Goal: Information Seeking & Learning: Learn about a topic

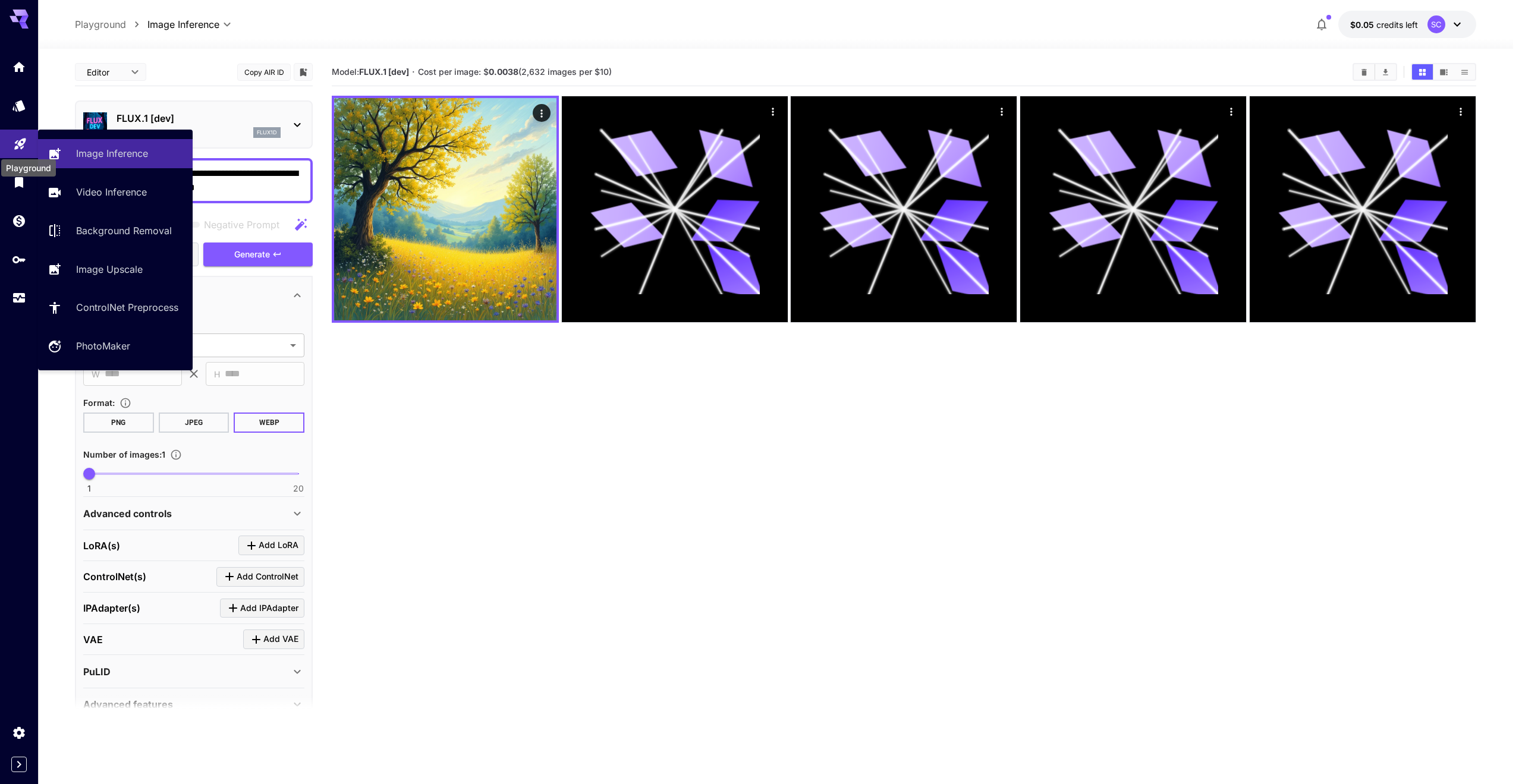
click at [26, 141] on icon "Playground" at bounding box center [20, 140] width 14 height 14
click at [108, 156] on p "Image Inference" at bounding box center [114, 153] width 72 height 14
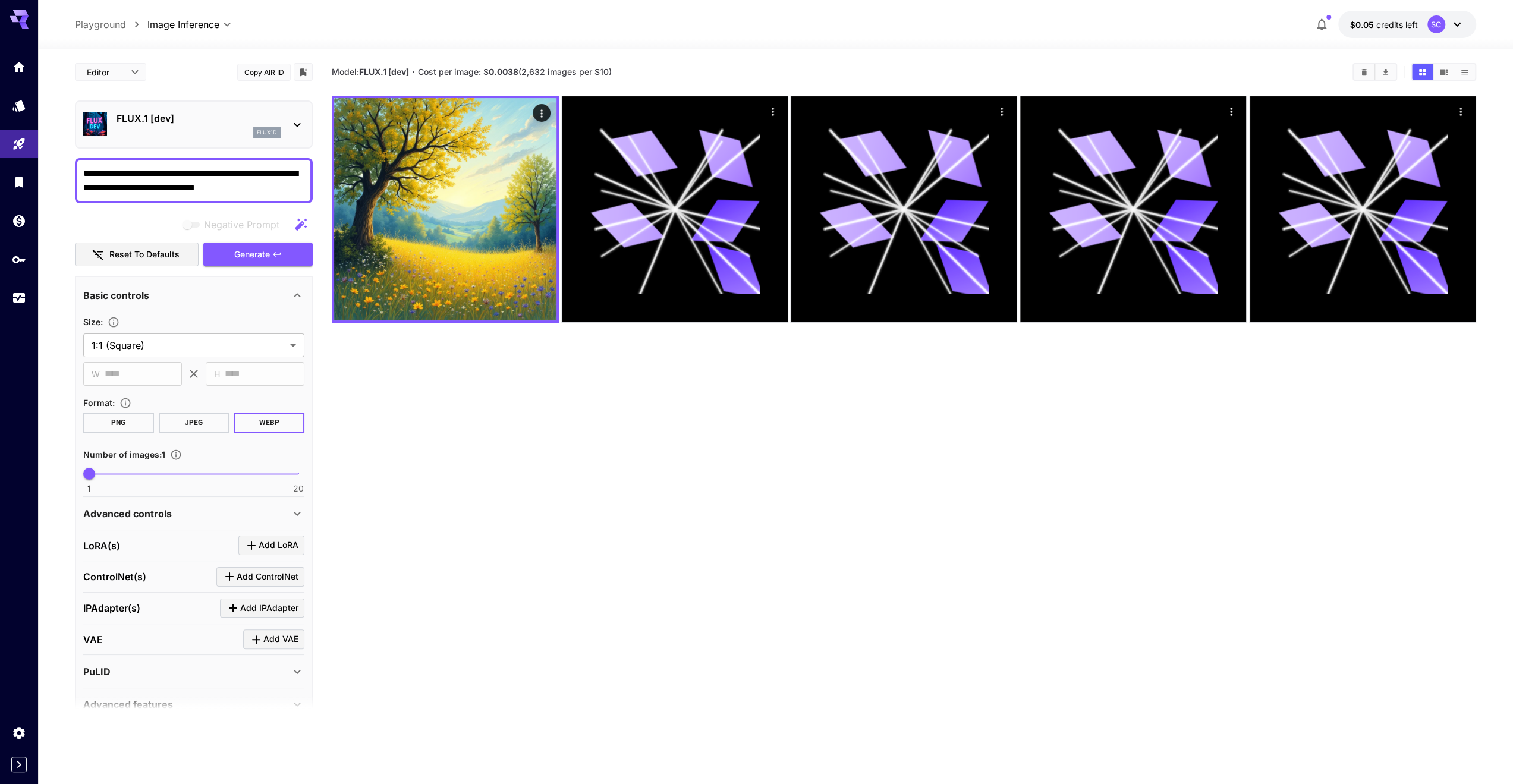
click at [208, 134] on div "flux1d" at bounding box center [199, 132] width 164 height 11
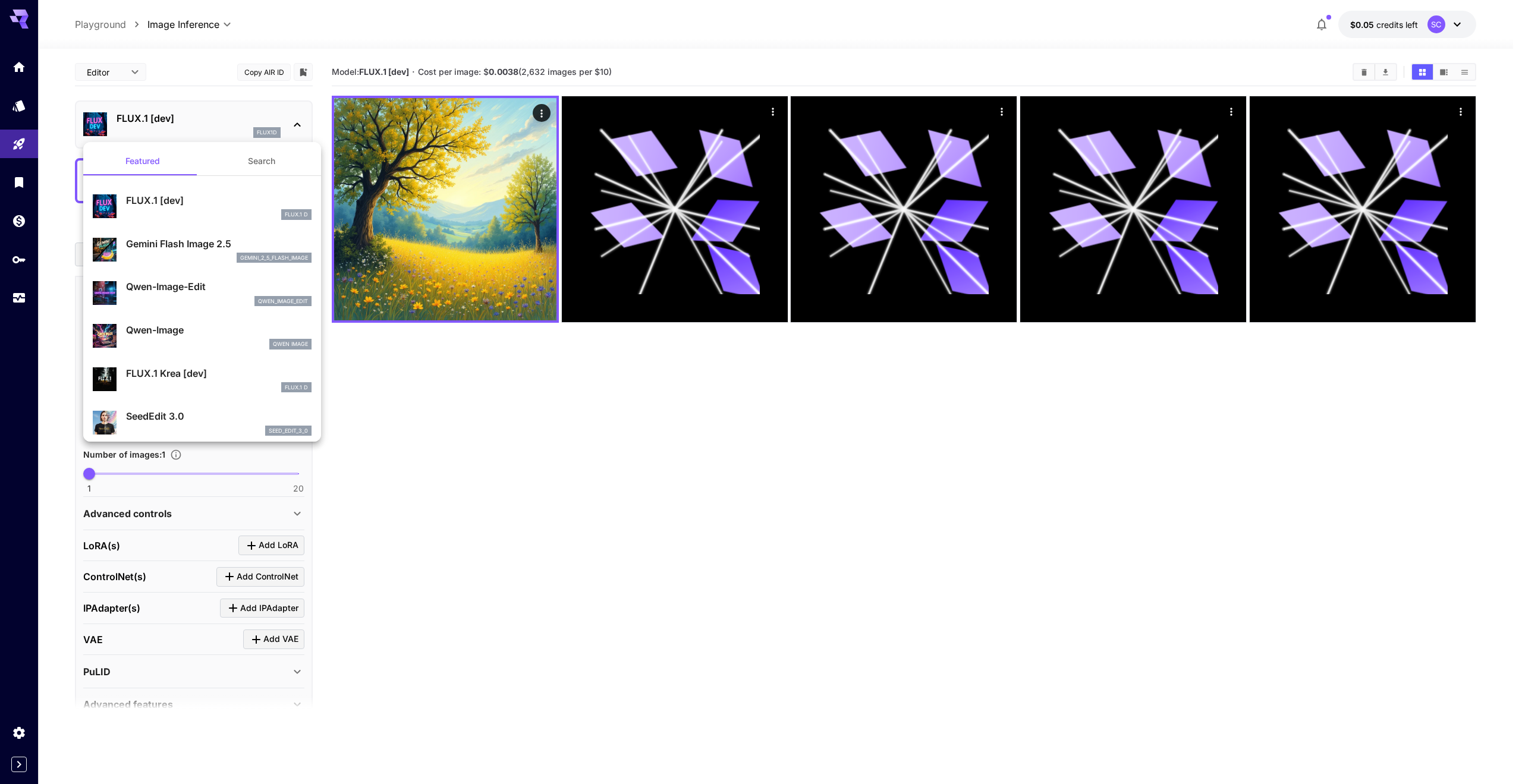
click at [683, 19] on div at bounding box center [761, 392] width 1522 height 784
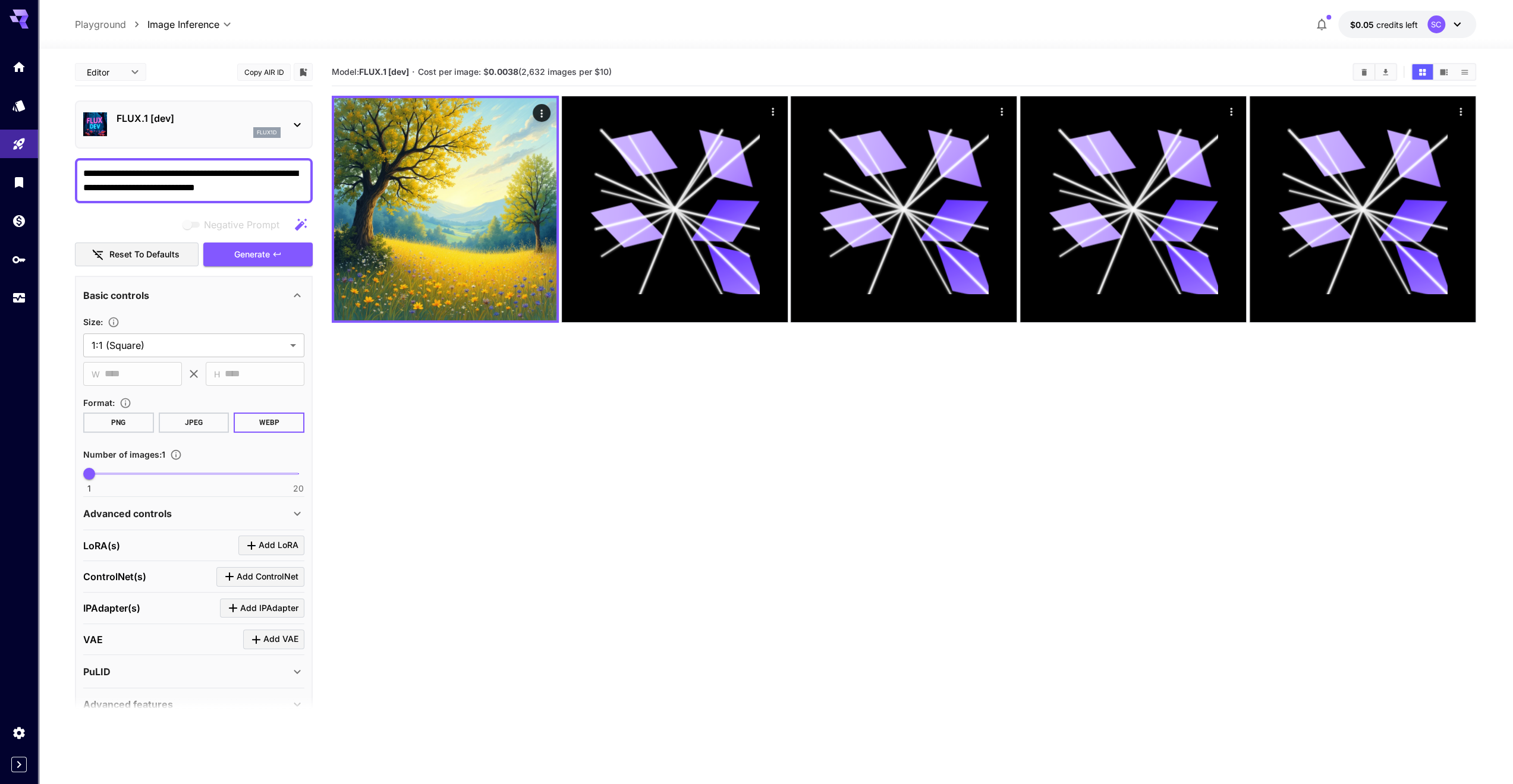
click at [452, 362] on section "Model: FLUX.1 [dev] · Cost per image: $ 0.0038 (2,632 images per $10)" at bounding box center [904, 450] width 1145 height 784
click at [433, 367] on section "Model: FLUX.1 [dev] · Cost per image: $ 0.0038 (2,632 images per $10)" at bounding box center [904, 450] width 1145 height 784
click at [430, 368] on section "Model: FLUX.1 [dev] · Cost per image: $ 0.0038 (2,632 images per $10)" at bounding box center [904, 450] width 1145 height 784
click at [423, 372] on section "Model: FLUX.1 [dev] · Cost per image: $ 0.0038 (2,632 images per $10)" at bounding box center [904, 450] width 1145 height 784
click at [420, 375] on section "Model: FLUX.1 [dev] · Cost per image: $ 0.0038 (2,632 images per $10)" at bounding box center [904, 450] width 1145 height 784
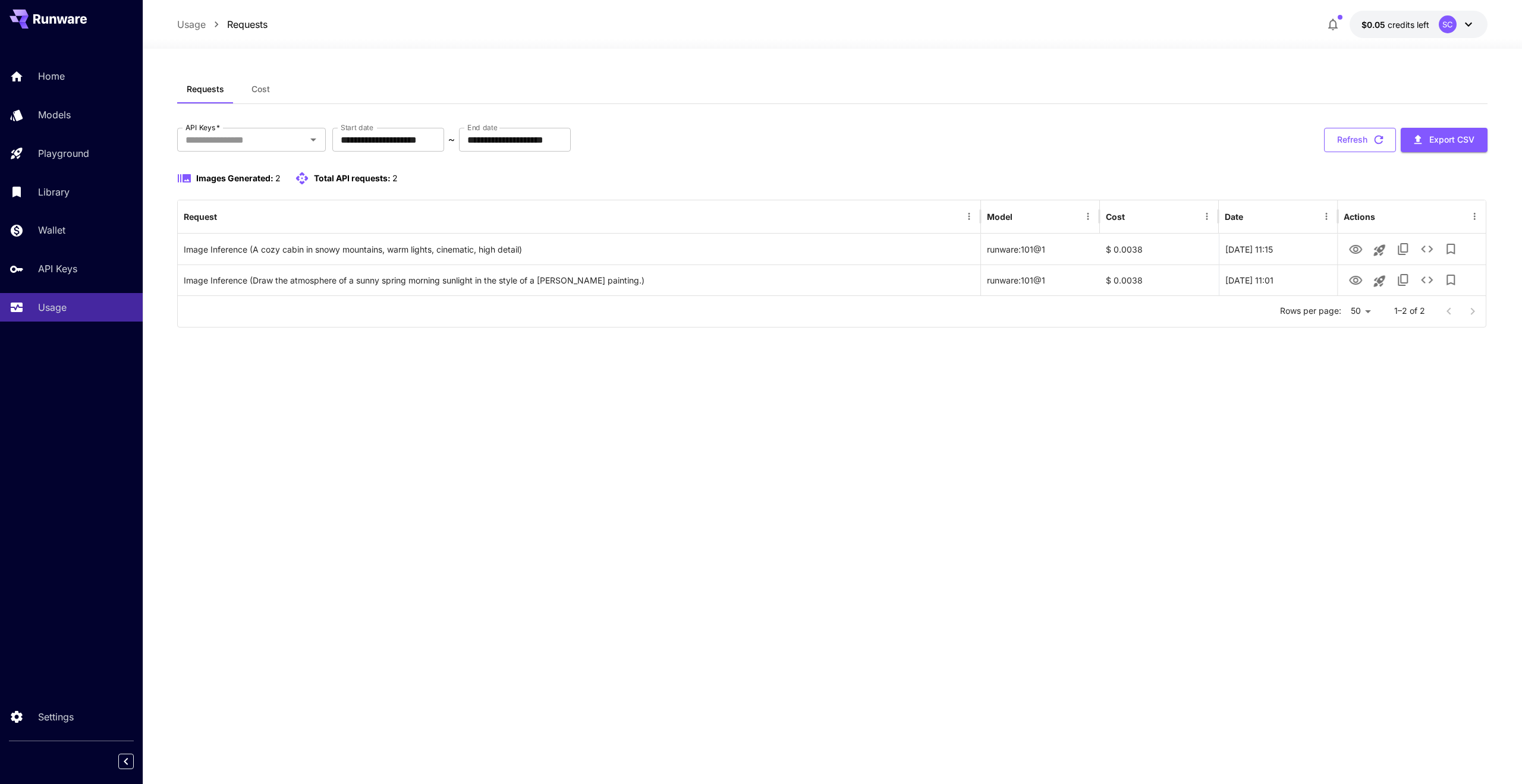
click at [1342, 145] on button "Refresh" at bounding box center [1360, 140] width 72 height 24
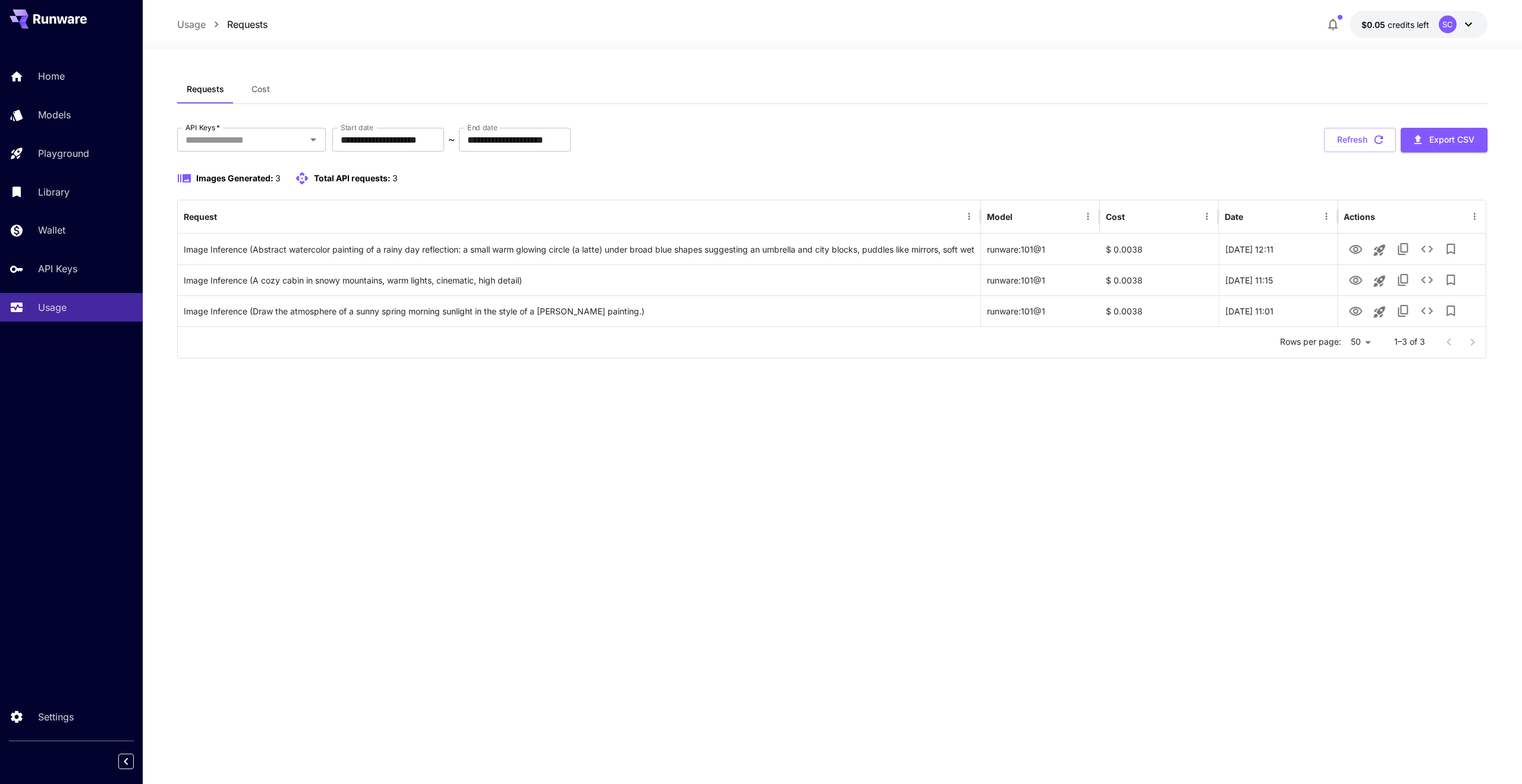
click at [858, 156] on div "**********" at bounding box center [832, 243] width 1310 height 231
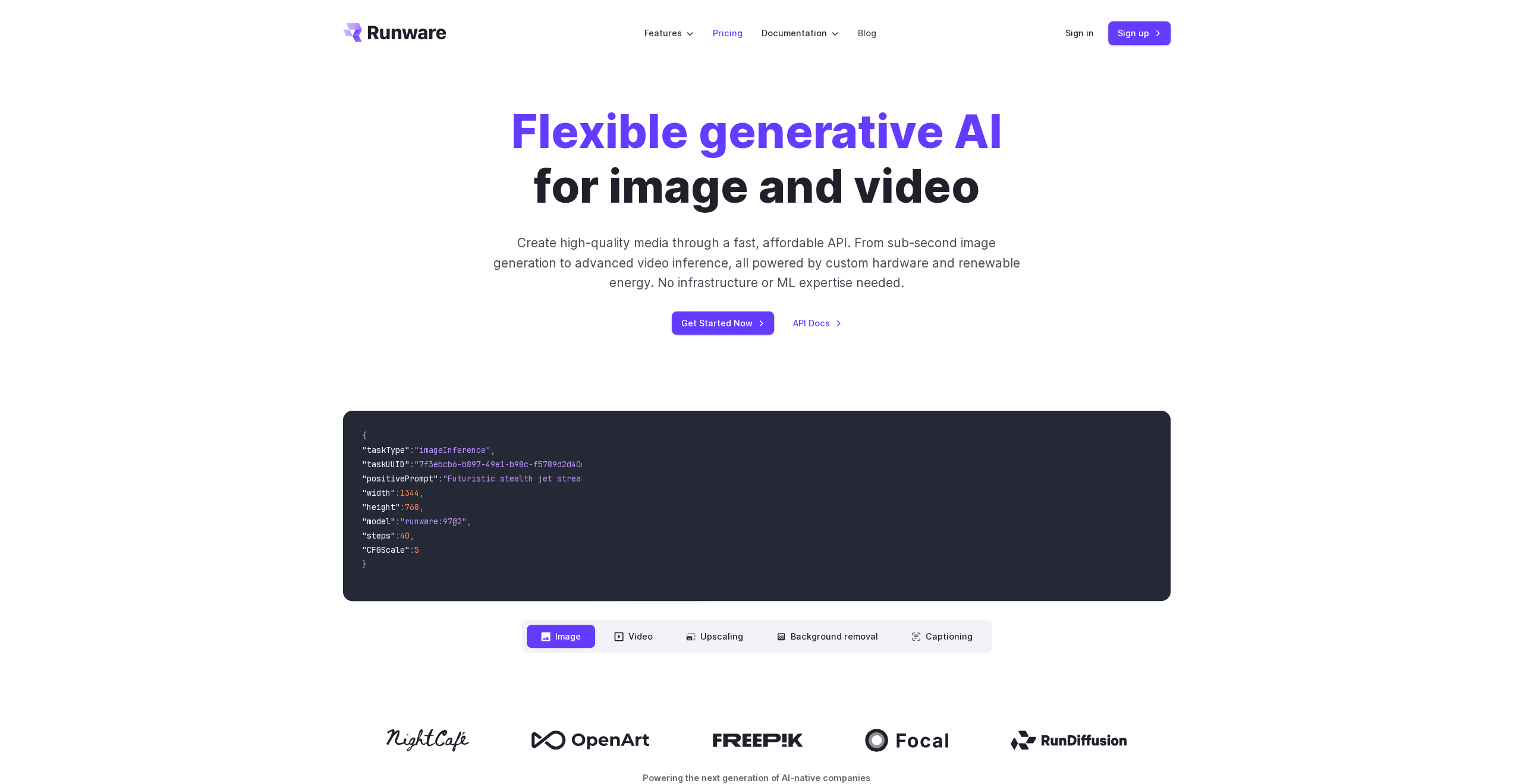
click at [737, 36] on link "Pricing" at bounding box center [728, 33] width 30 height 14
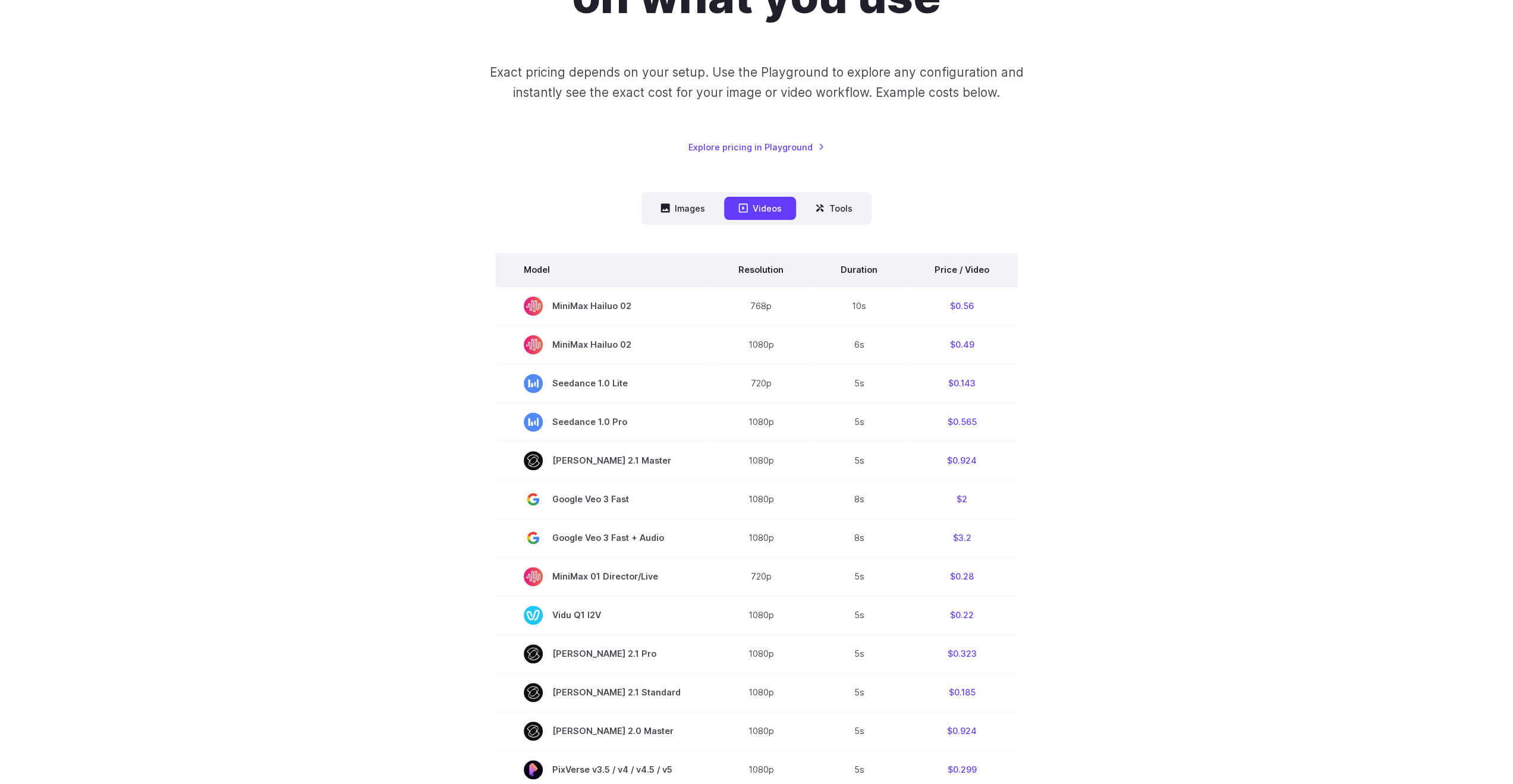
scroll to position [297, 0]
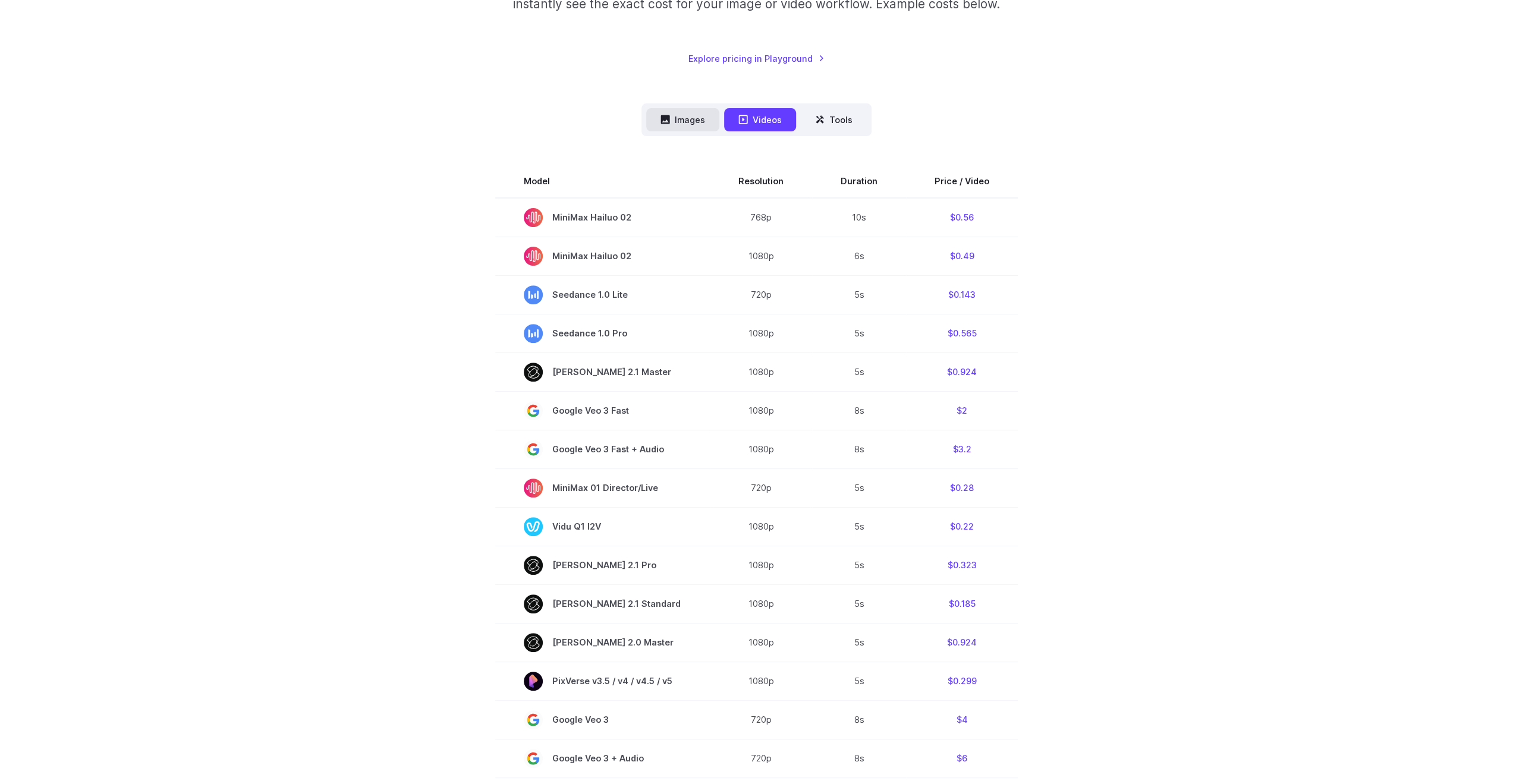
click at [674, 128] on button "Images" at bounding box center [682, 120] width 73 height 23
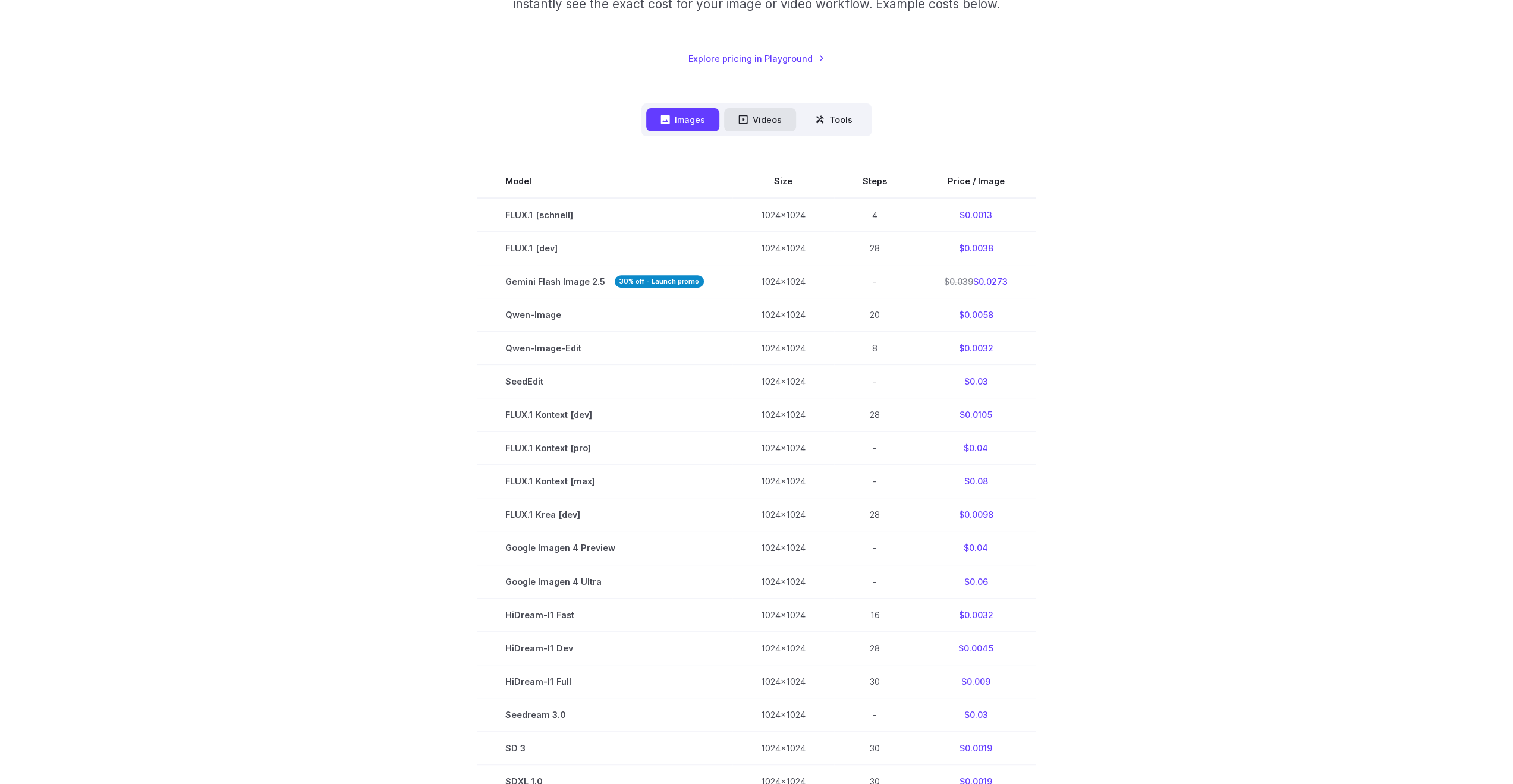
click at [753, 109] on button "Videos" at bounding box center [760, 120] width 72 height 23
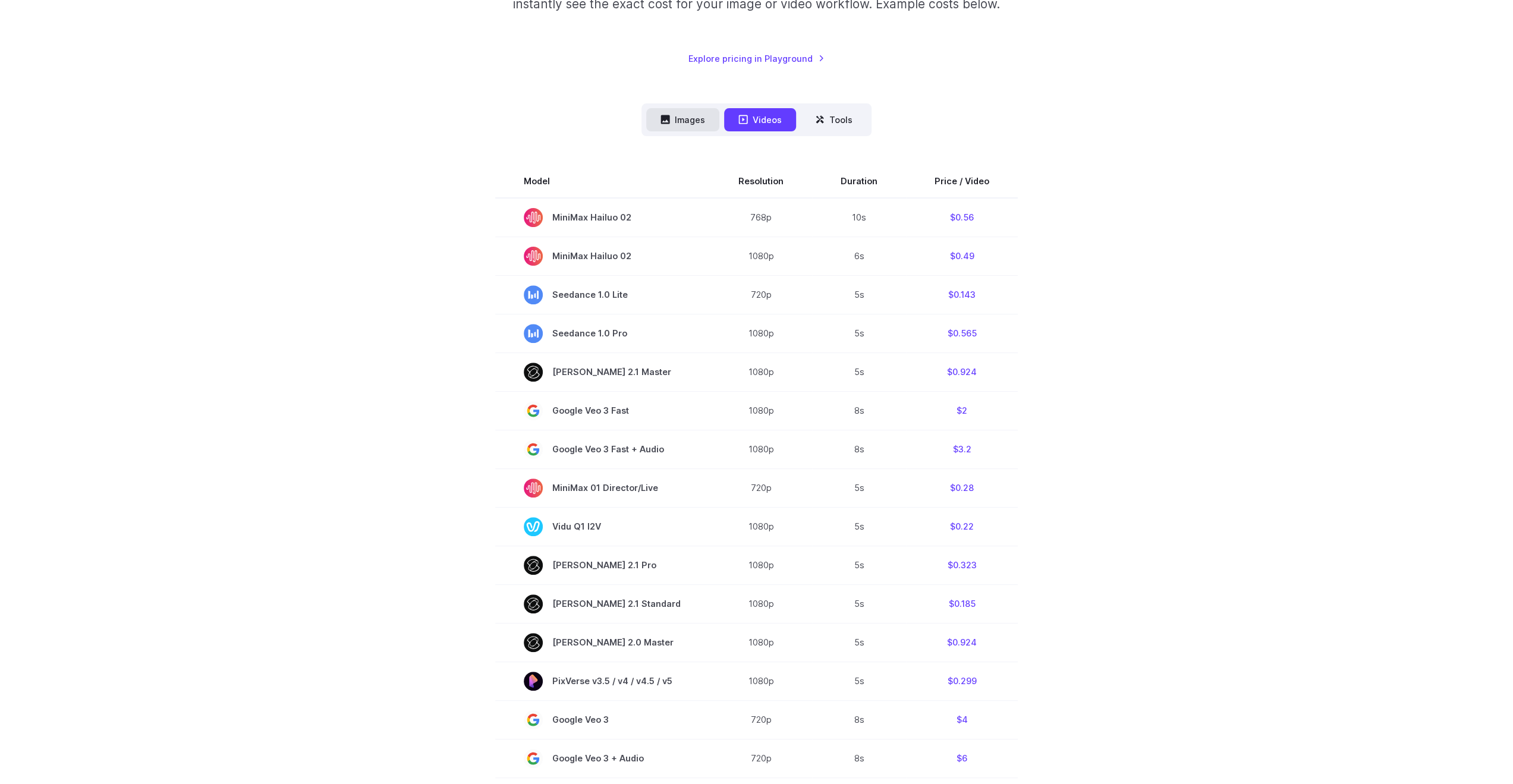
click at [649, 117] on button "Images" at bounding box center [682, 120] width 73 height 23
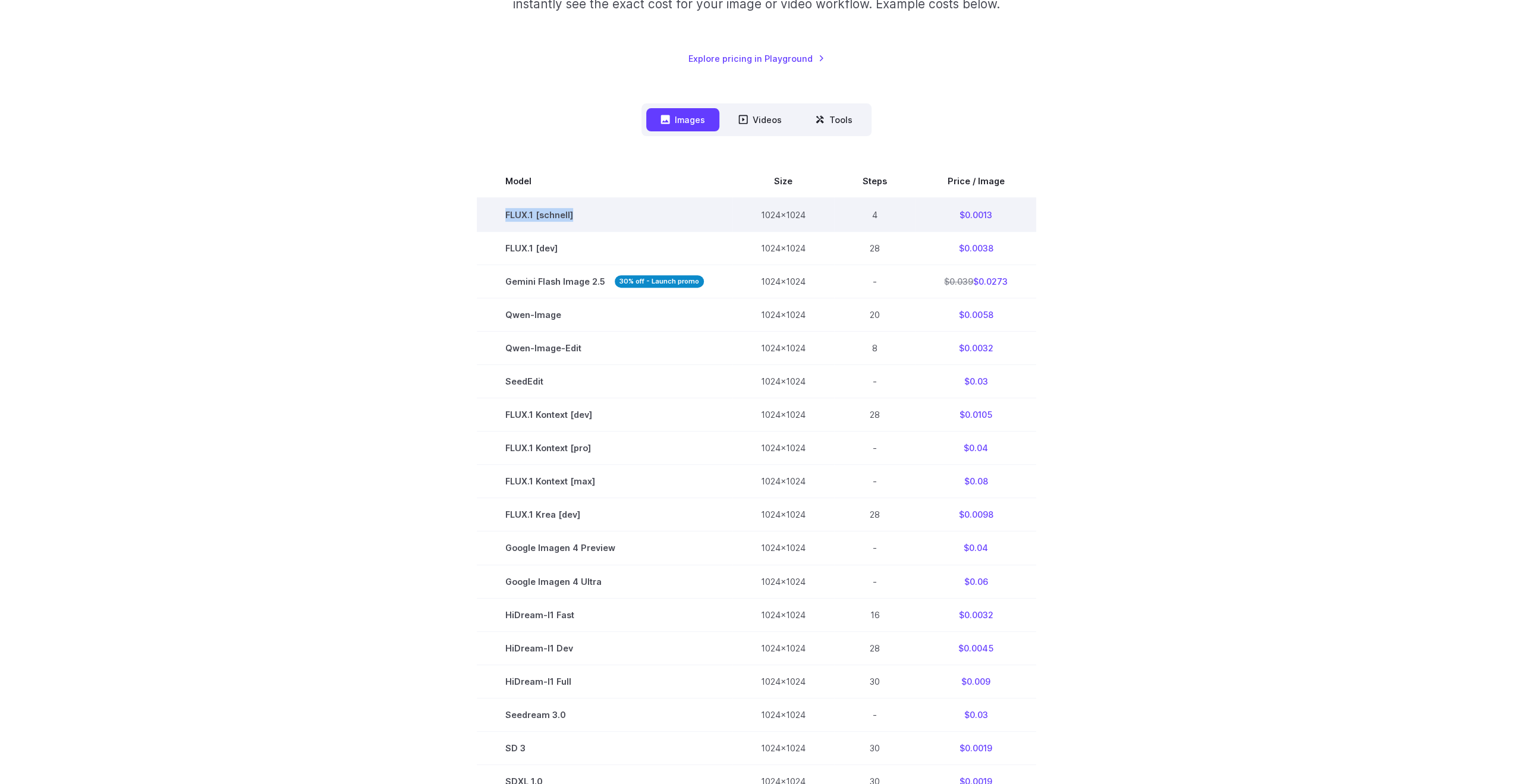
drag, startPoint x: 501, startPoint y: 214, endPoint x: 588, endPoint y: 214, distance: 87.0
click at [588, 214] on td "FLUX.1 [schnell]" at bounding box center [604, 215] width 256 height 34
click at [561, 214] on td "FLUX.1 [schnell]" at bounding box center [604, 215] width 256 height 34
click at [471, 229] on section "Model Size Steps Price / Image FLUX.1 [schnell] 1024x1024 4 $0.0013 FLUX.1 [dev…" at bounding box center [757, 498] width 828 height 667
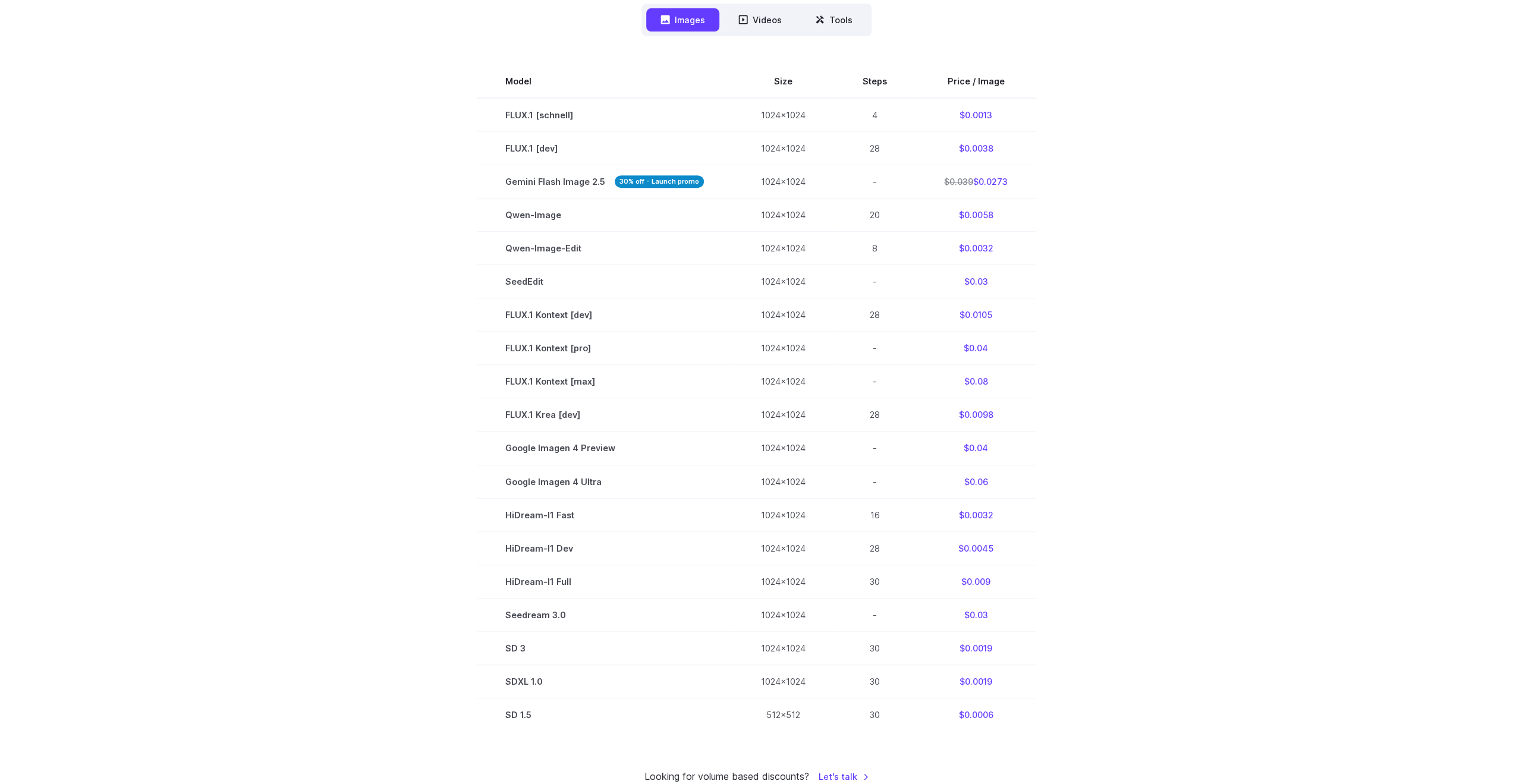
scroll to position [416, 0]
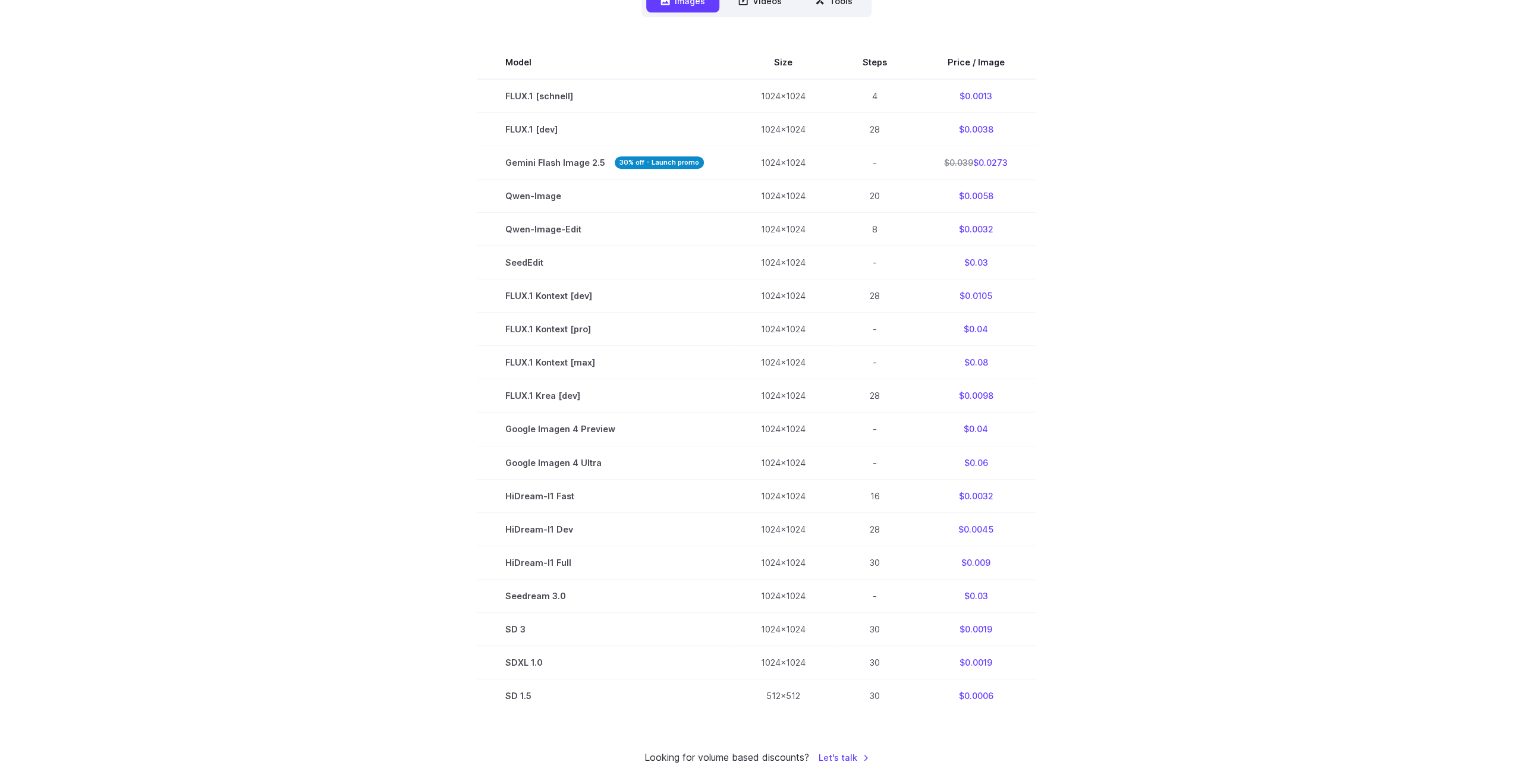
click at [217, 132] on div "Pricing based on what you use Exact pricing depends on your setup. Use the Play…" at bounding box center [756, 236] width 1513 height 1171
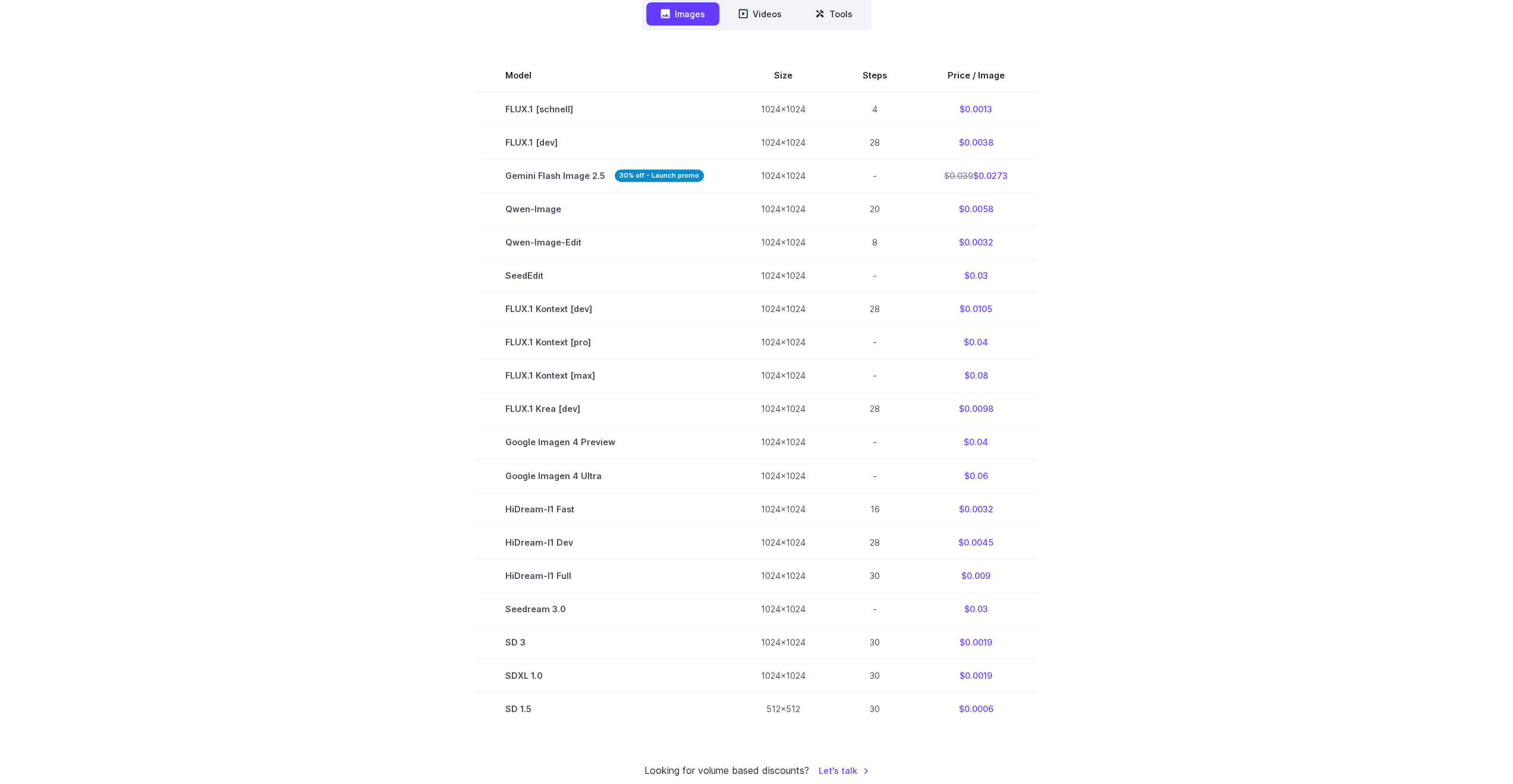
scroll to position [0, 0]
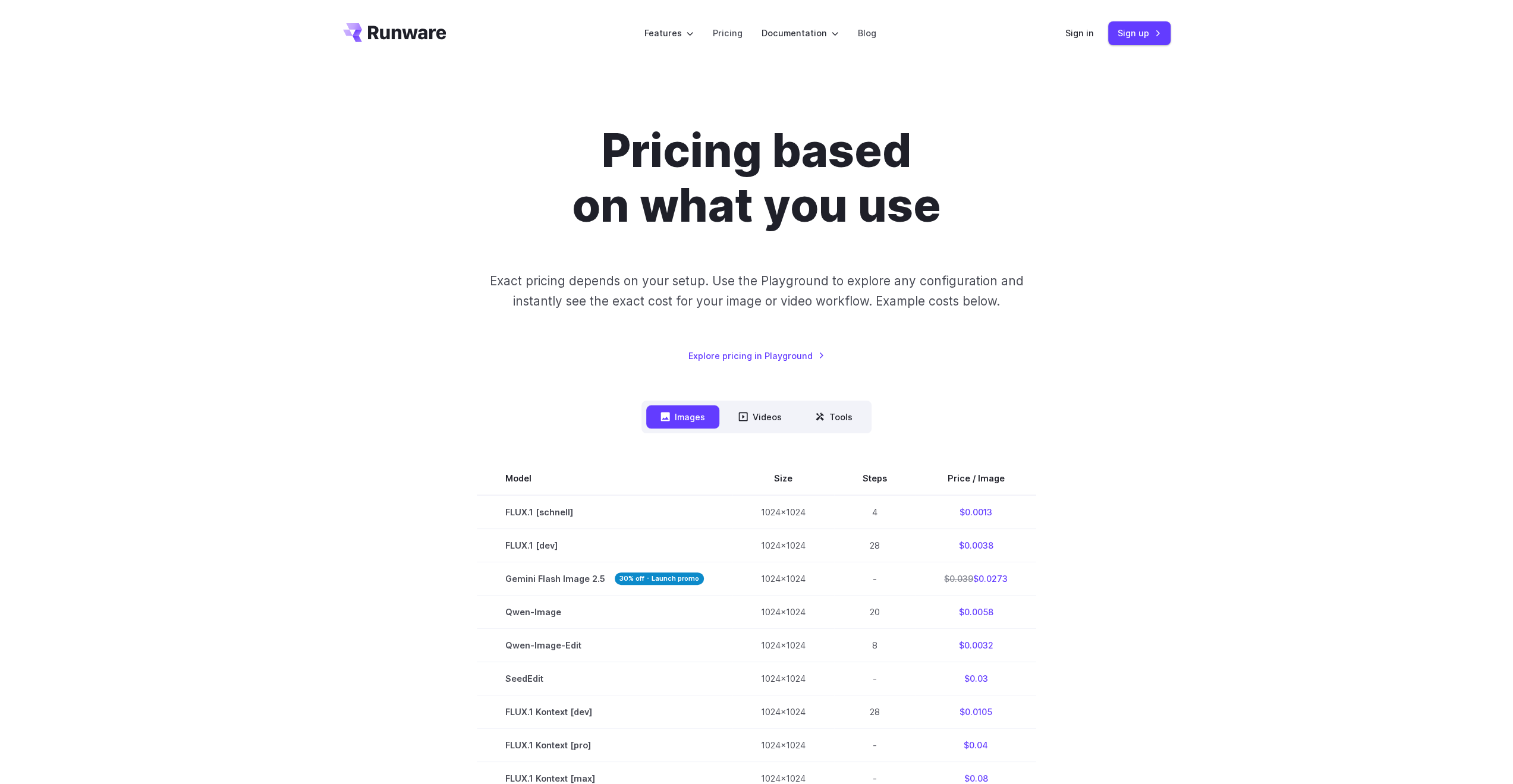
click at [412, 35] on icon "Go to /" at bounding box center [407, 32] width 78 height 14
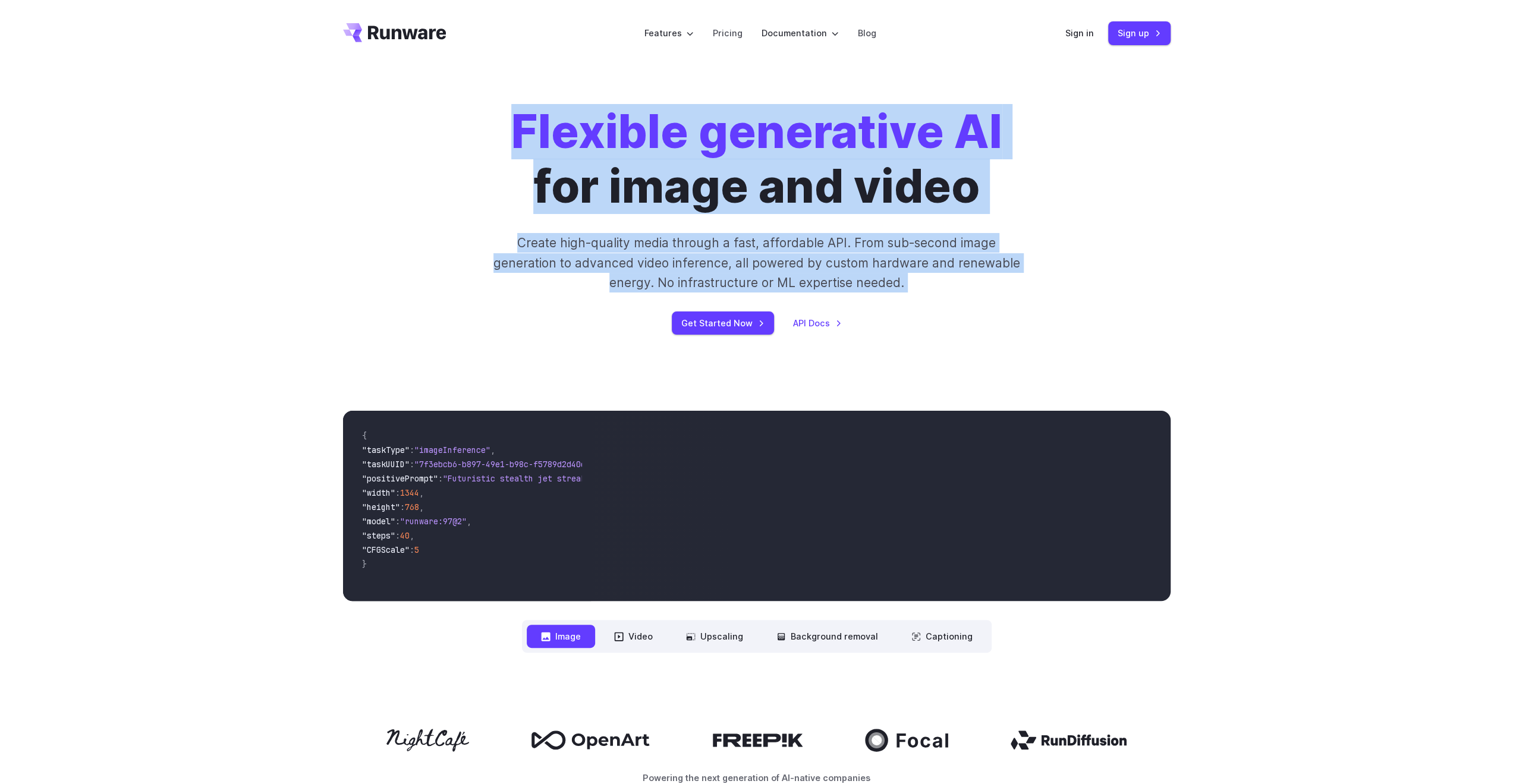
drag, startPoint x: 489, startPoint y: 127, endPoint x: 1152, endPoint y: 293, distance: 683.5
click at [1152, 293] on div "Flexible generative AI for image and video Create high-quality media through a …" at bounding box center [757, 219] width 828 height 230
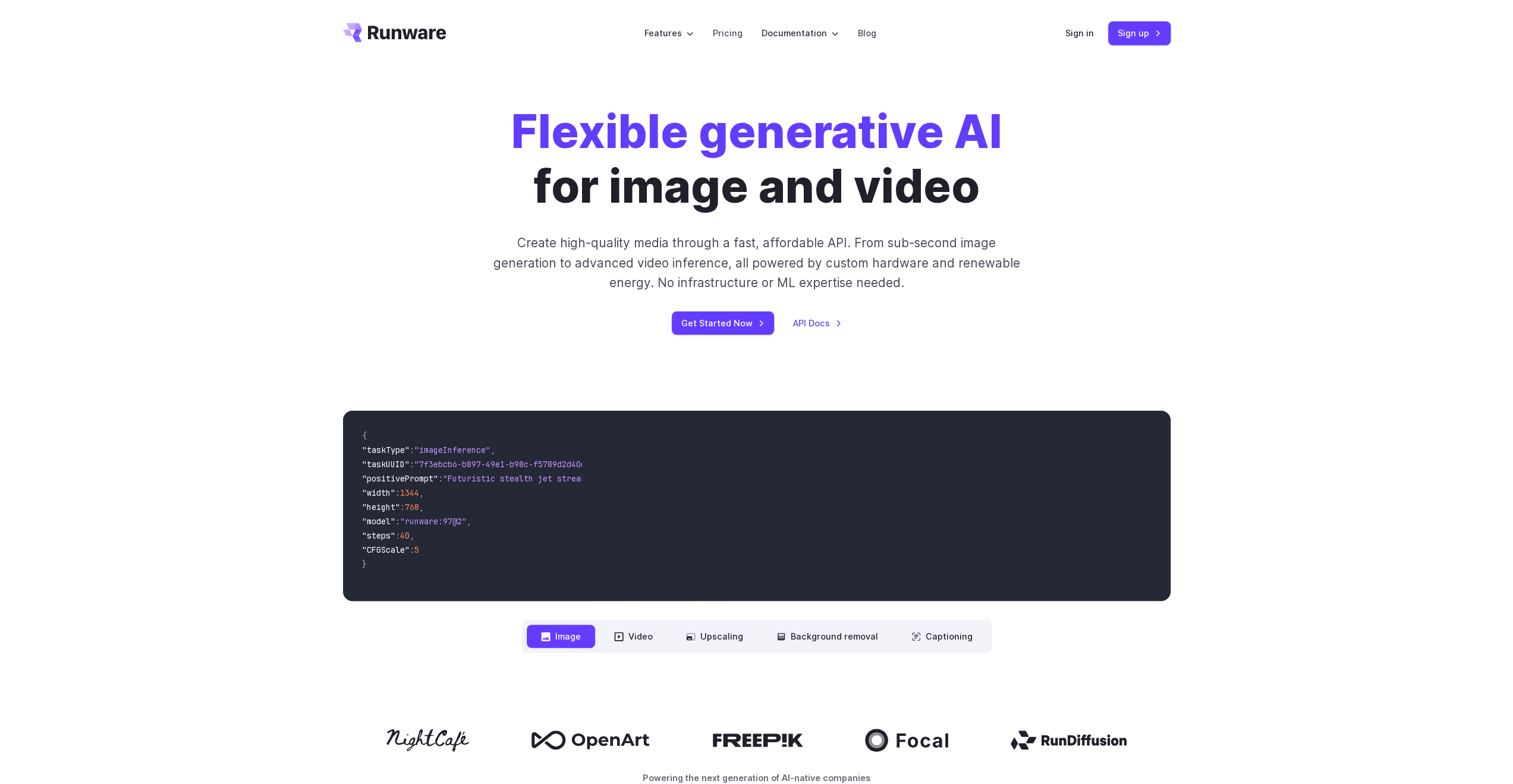
click at [330, 280] on div "Flexible generative AI for image and video Create high-quality media through a …" at bounding box center [757, 219] width 856 height 230
drag, startPoint x: 252, startPoint y: 281, endPoint x: 246, endPoint y: 278, distance: 6.7
click at [246, 278] on div "Flexible generative AI for image and video Create high-quality media through a …" at bounding box center [756, 219] width 1513 height 306
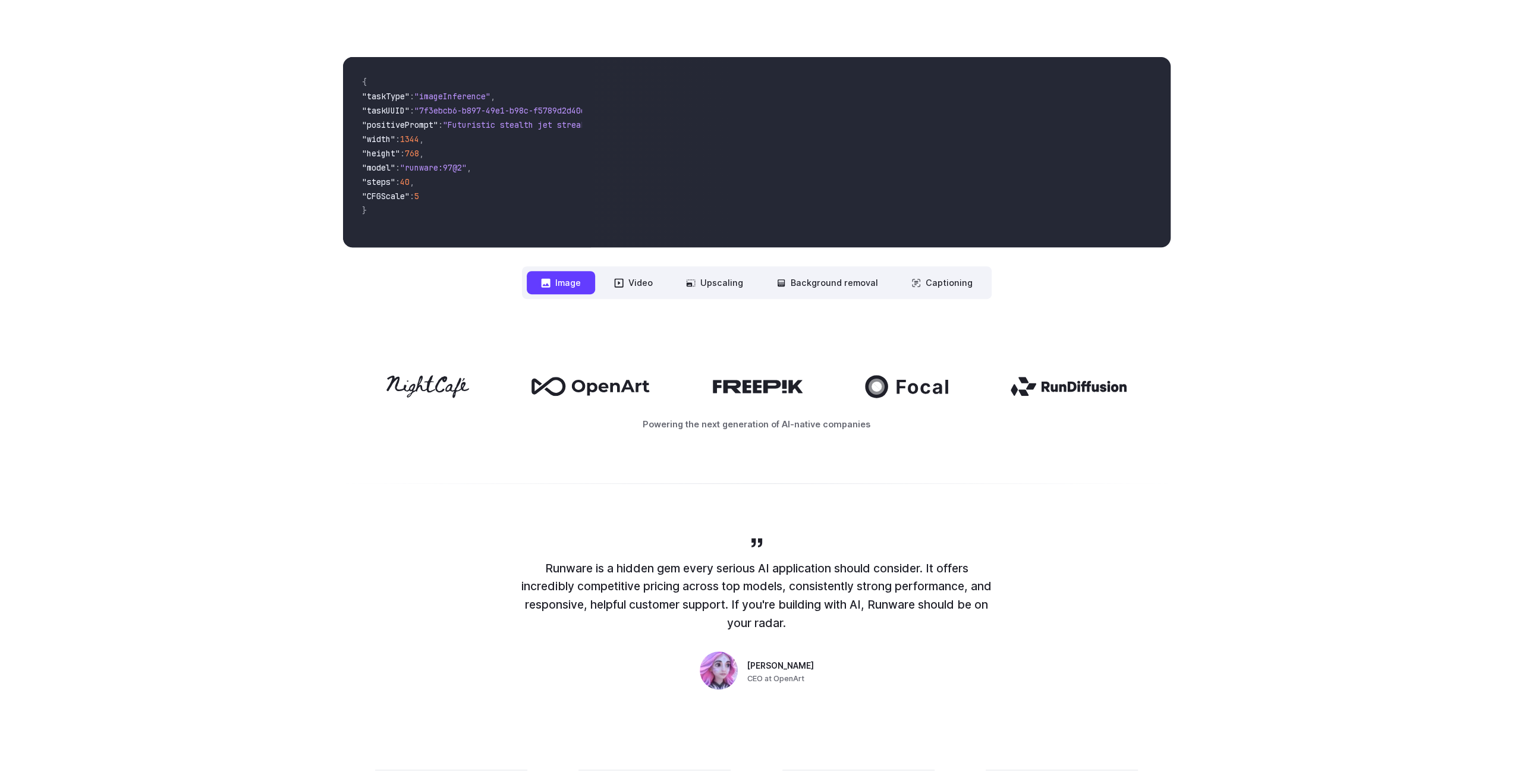
scroll to position [357, 0]
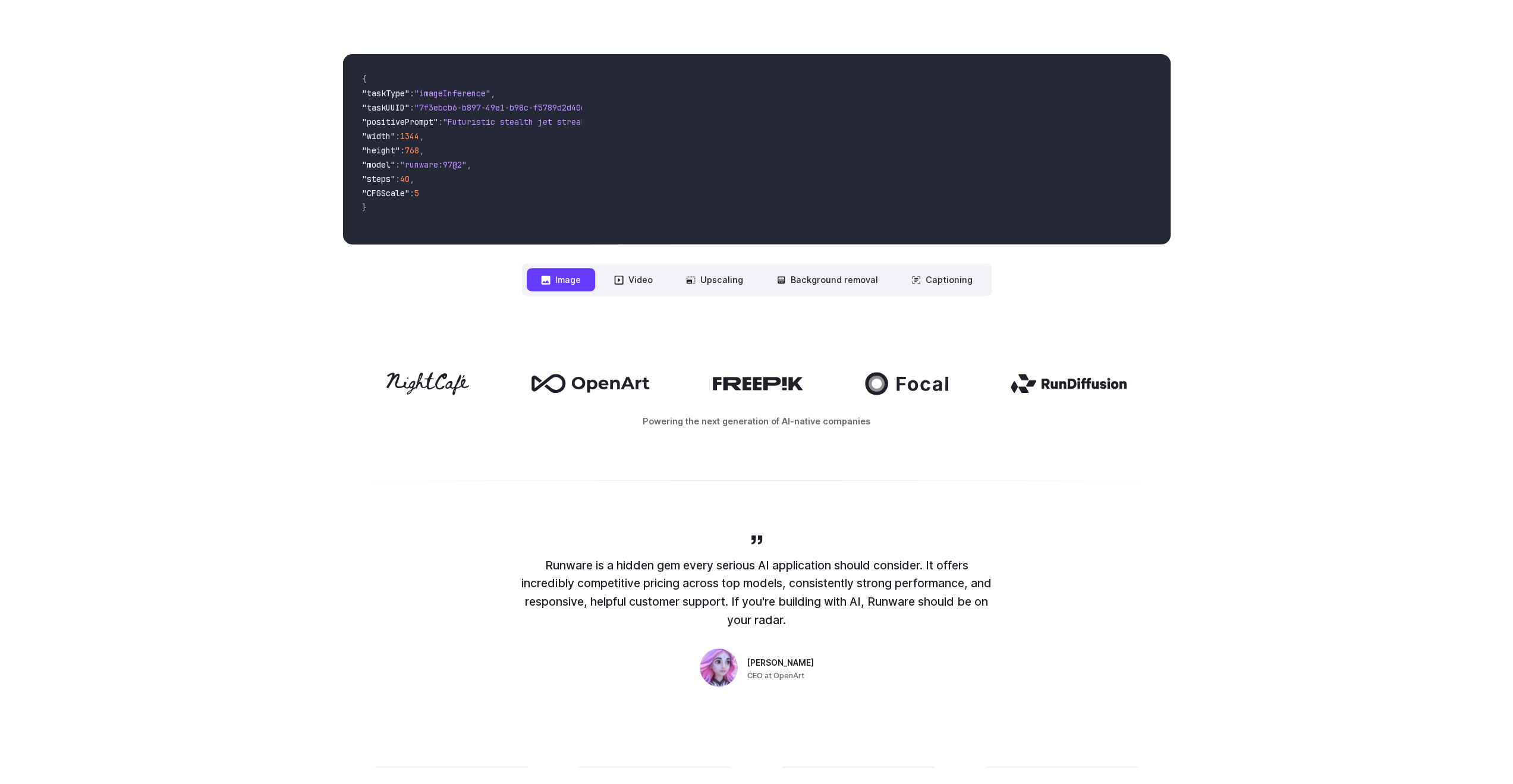
click at [250, 273] on div "**********" at bounding box center [756, 175] width 1513 height 318
drag, startPoint x: 398, startPoint y: 166, endPoint x: 350, endPoint y: 163, distance: 48.1
click at [350, 164] on div "{ "taskType" : "imageInference" , "taskUUID" : "7f3ebcb6-b897-49e1-b98c-f5789d2…" at bounding box center [467, 149] width 249 height 190
click at [350, 160] on div "{ "taskType" : "imageInference" , "taskUUID" : "7f3ebcb6-b897-49e1-b98c-f5789d2…" at bounding box center [467, 149] width 249 height 190
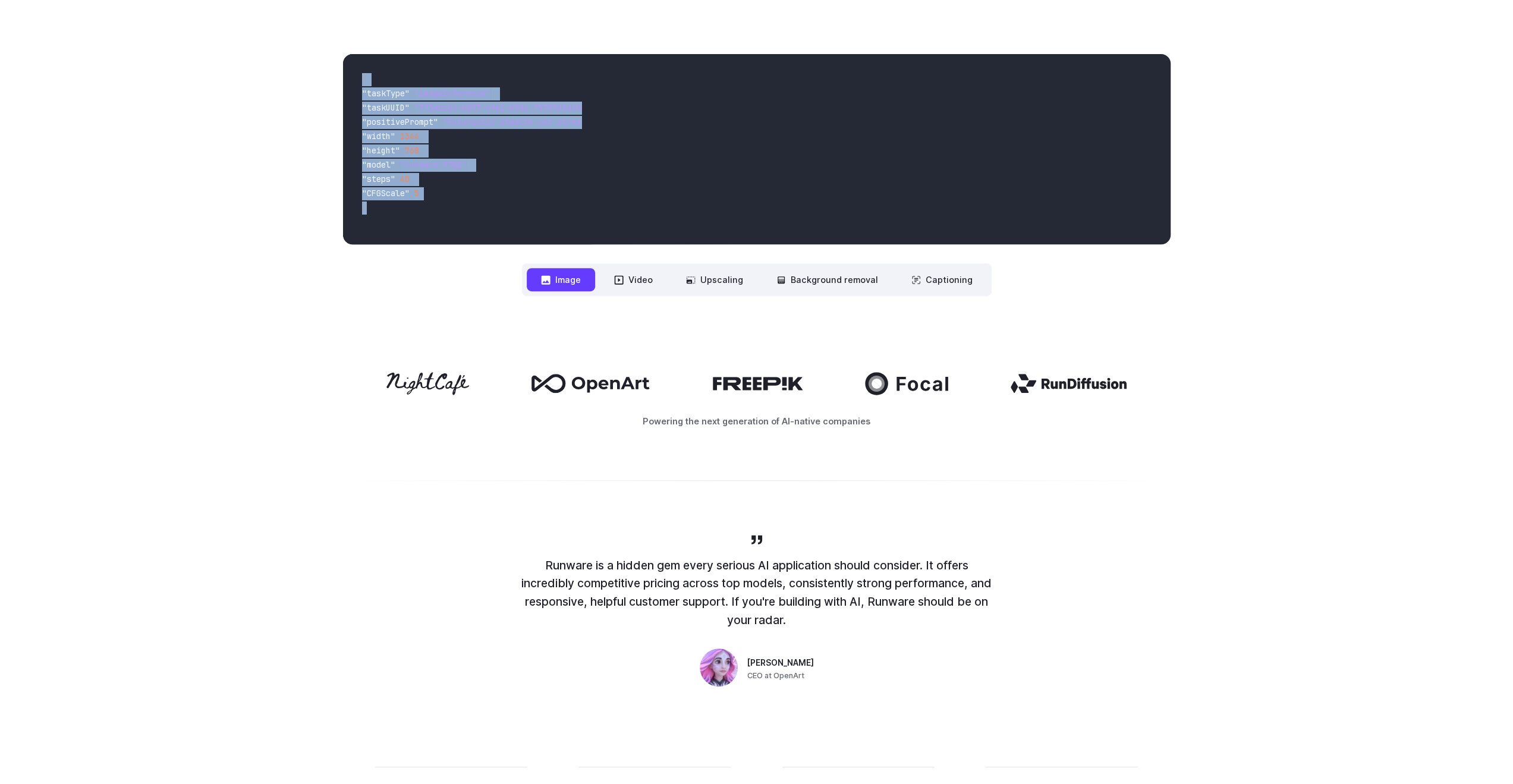
drag, startPoint x: 348, startPoint y: 78, endPoint x: 403, endPoint y: 225, distance: 157.0
click at [403, 225] on div "{ "taskType" : "imageInference" , "taskUUID" : "7f3ebcb6-b897-49e1-b98c-f5789d2…" at bounding box center [467, 149] width 249 height 190
click at [409, 210] on span "}" at bounding box center [467, 209] width 210 height 14
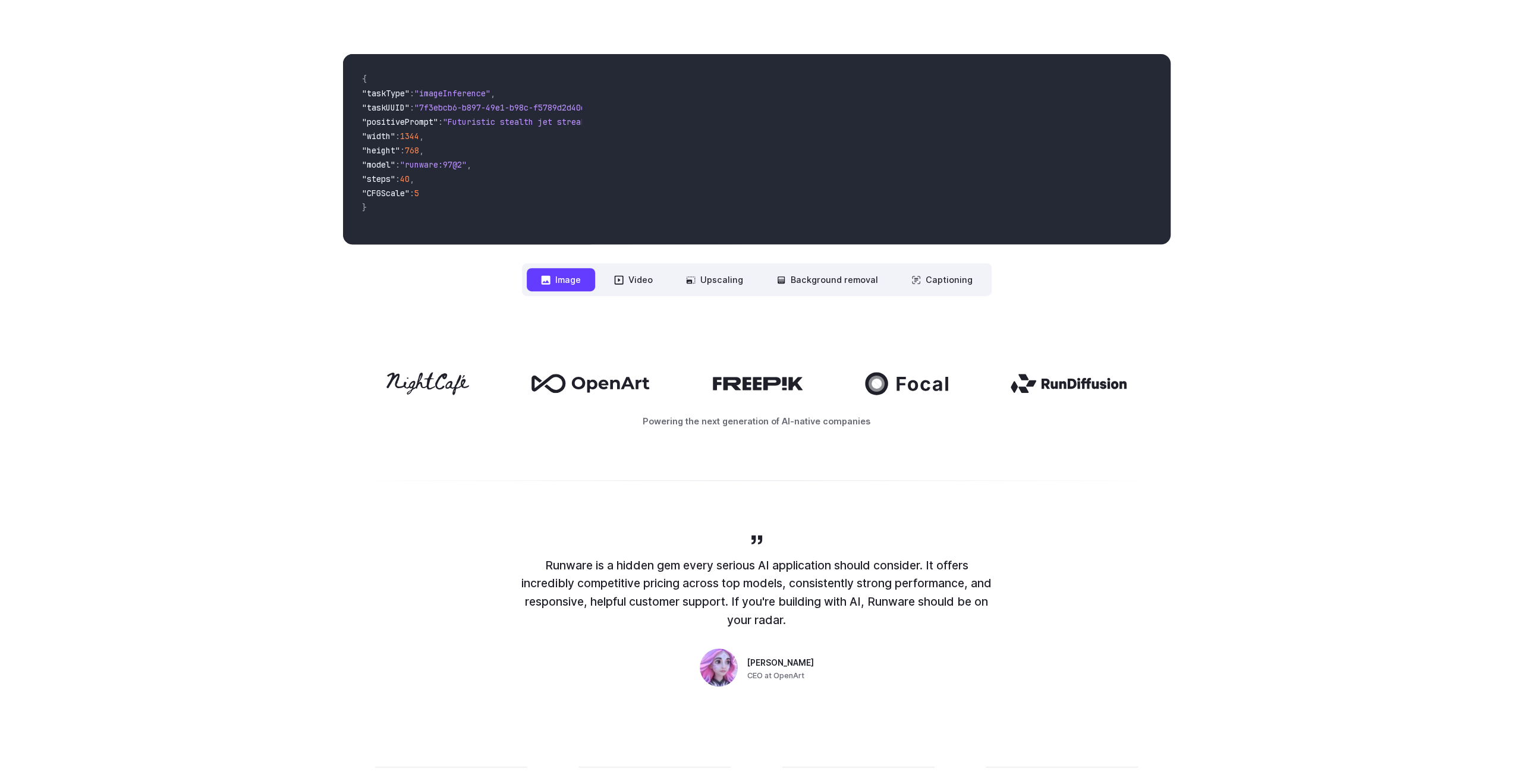
drag, startPoint x: 124, startPoint y: 239, endPoint x: 109, endPoint y: 241, distance: 15.1
click at [109, 241] on div "**********" at bounding box center [756, 175] width 1513 height 318
